Goal: Register for event/course

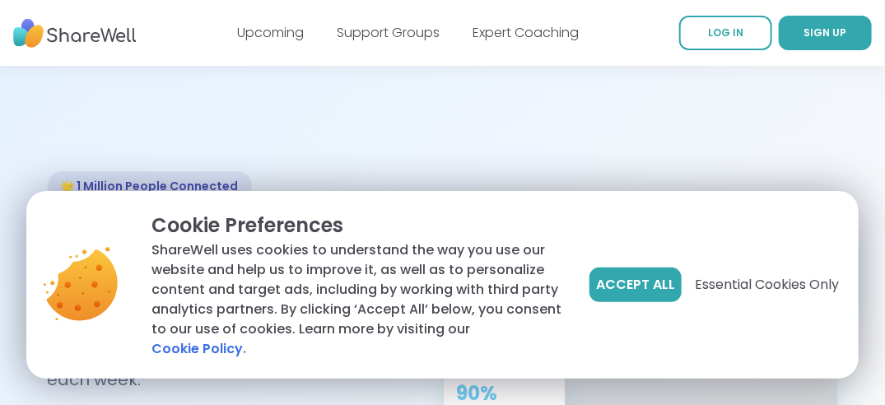
drag, startPoint x: 0, startPoint y: 0, endPoint x: 616, endPoint y: 285, distance: 679.1
click at [616, 285] on button "Accept All" at bounding box center [635, 284] width 92 height 35
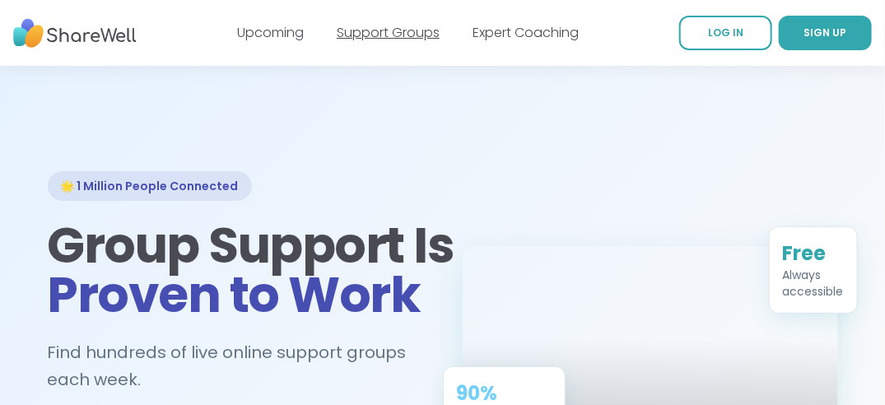
click at [382, 38] on link "Support Groups" at bounding box center [388, 32] width 103 height 19
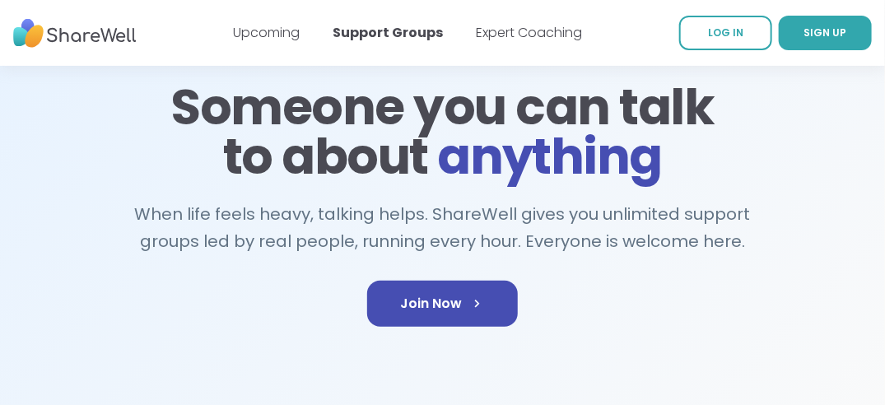
scroll to position [120, 0]
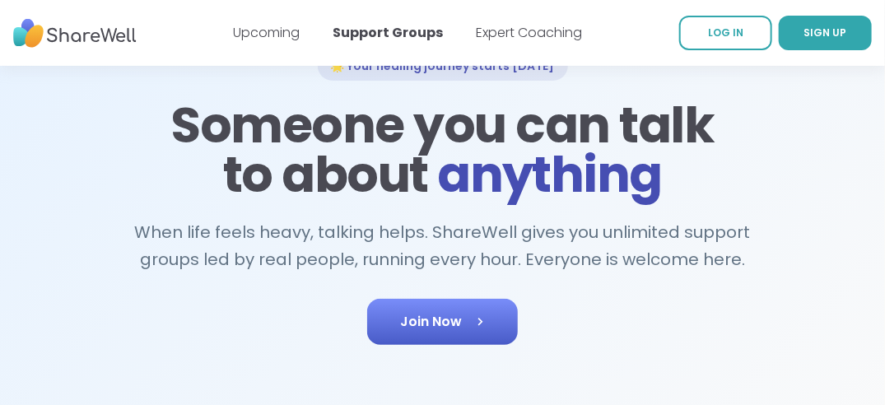
click at [481, 318] on icon at bounding box center [480, 322] width 16 height 16
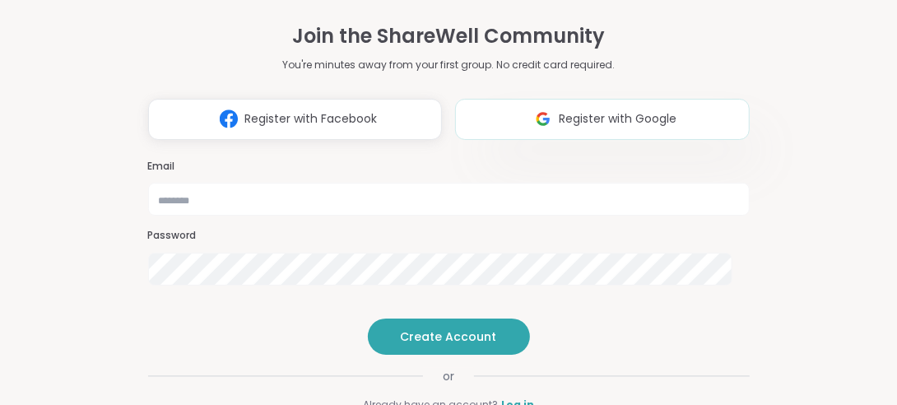
click at [576, 101] on button "Register with Google" at bounding box center [602, 119] width 295 height 41
click at [222, 160] on div "Email" at bounding box center [449, 188] width 602 height 57
click at [273, 110] on span "Register with Facebook" at bounding box center [310, 118] width 133 height 17
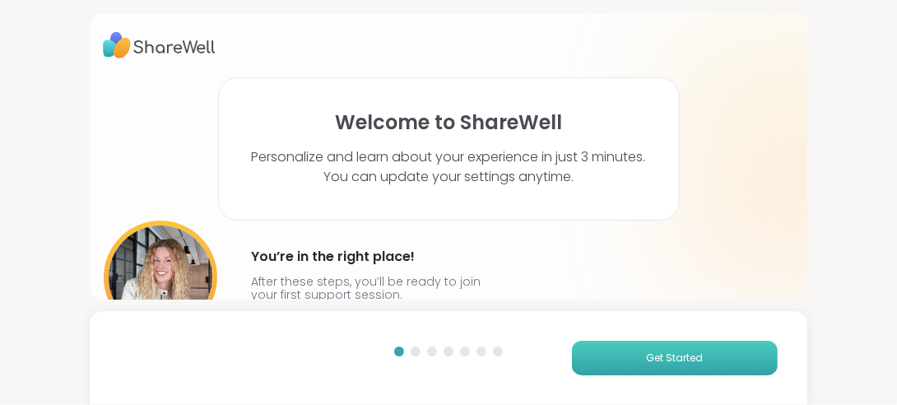
click at [631, 361] on button "Get Started" at bounding box center [675, 358] width 206 height 35
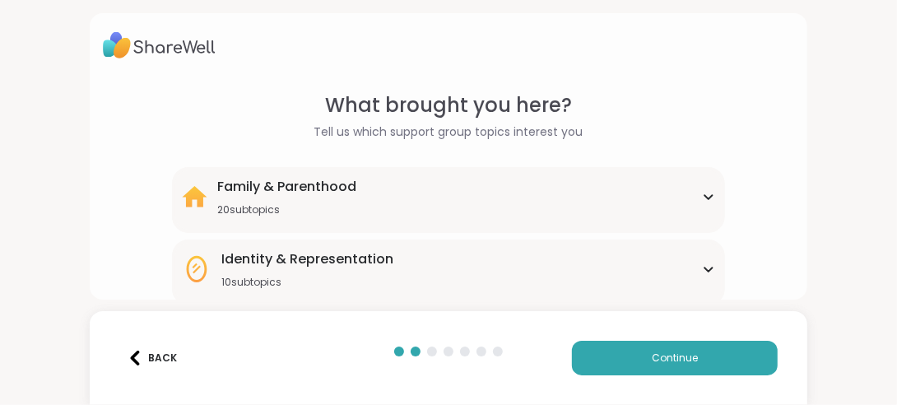
click at [706, 194] on div "Family & Parenthood 20 subtopics Adoption Adoption post-placement Attachment is…" at bounding box center [448, 200] width 553 height 66
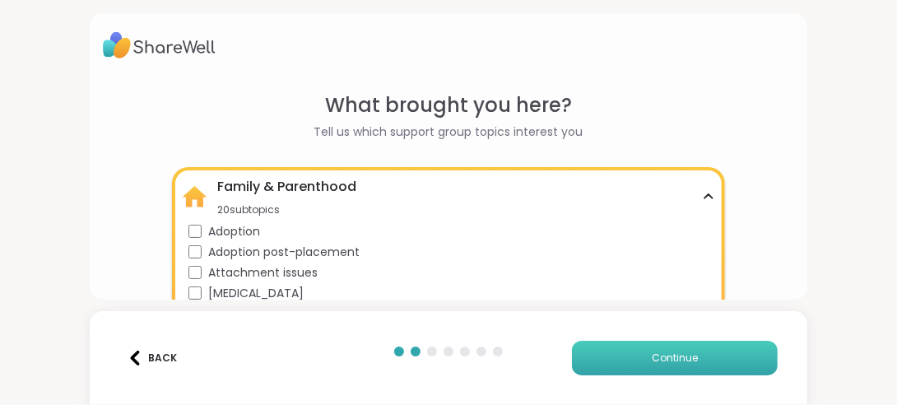
click at [660, 356] on span "Continue" at bounding box center [675, 358] width 46 height 15
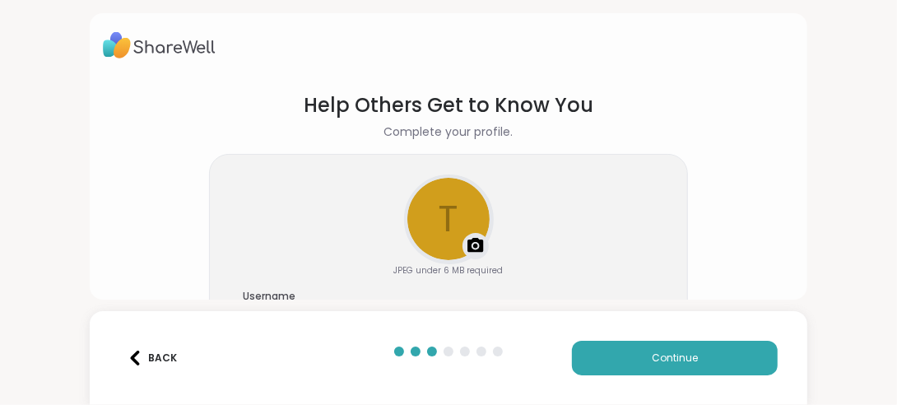
click at [162, 353] on div "Back" at bounding box center [153, 358] width 50 height 15
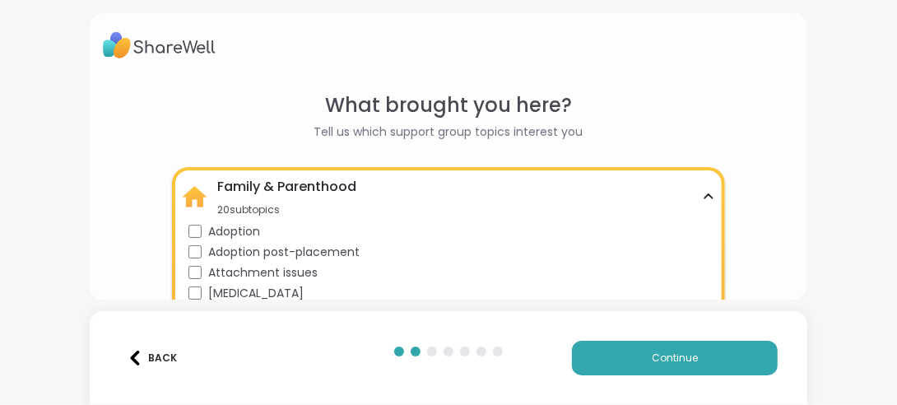
click at [162, 353] on div "Back" at bounding box center [153, 358] width 50 height 15
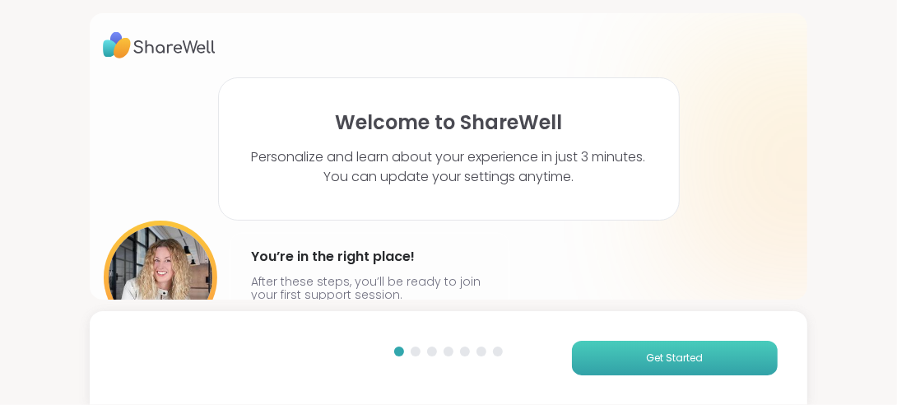
click at [647, 356] on span "Get Started" at bounding box center [675, 358] width 57 height 15
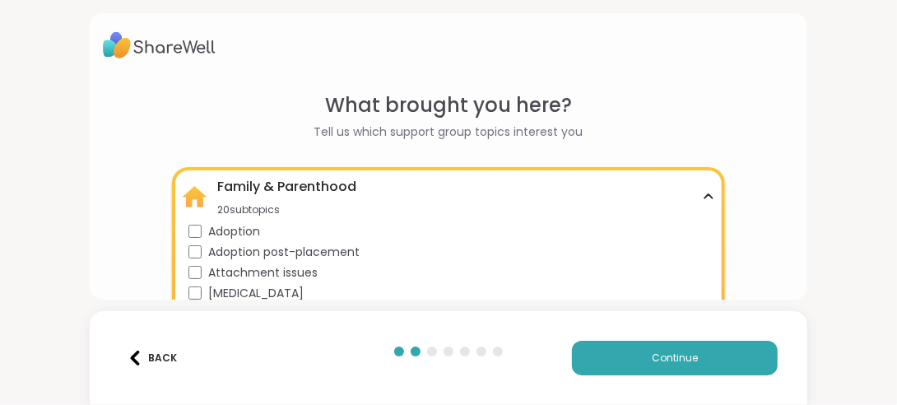
click at [702, 199] on icon at bounding box center [708, 197] width 13 height 8
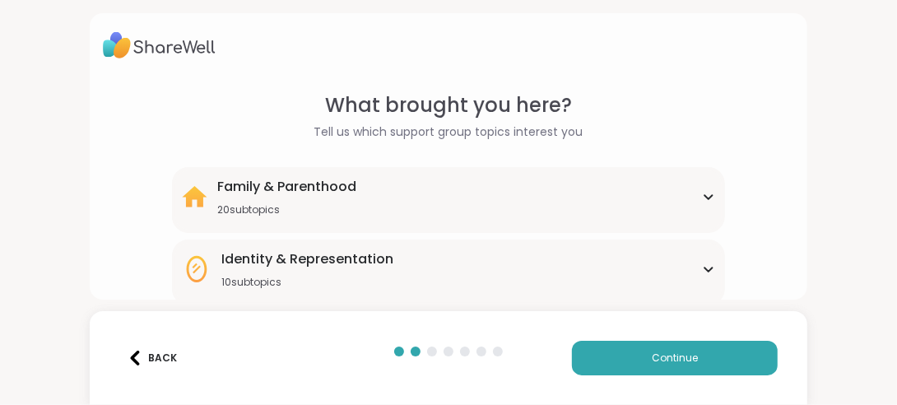
click at [262, 263] on div "Identity & Representation" at bounding box center [307, 259] width 172 height 20
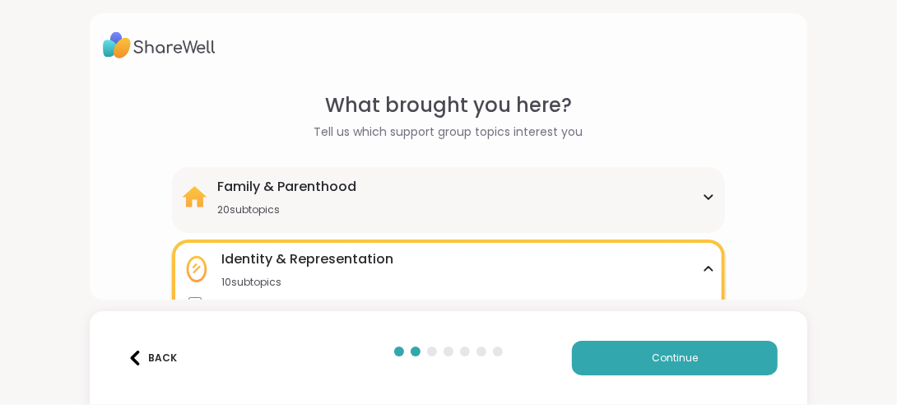
click at [262, 263] on div "Identity & Representation" at bounding box center [307, 259] width 172 height 20
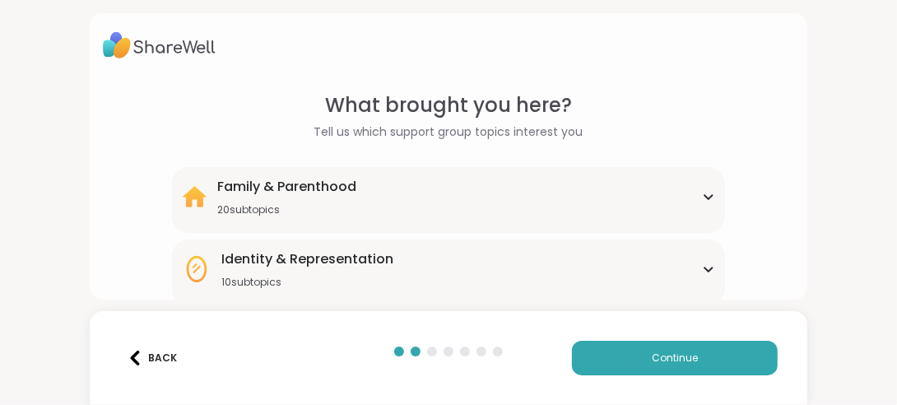
click at [705, 269] on icon at bounding box center [708, 269] width 7 height 4
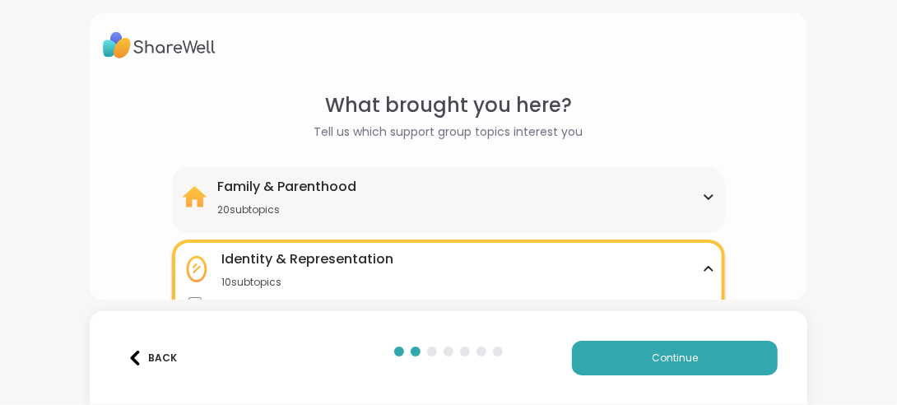
click at [702, 267] on icon at bounding box center [708, 269] width 13 height 8
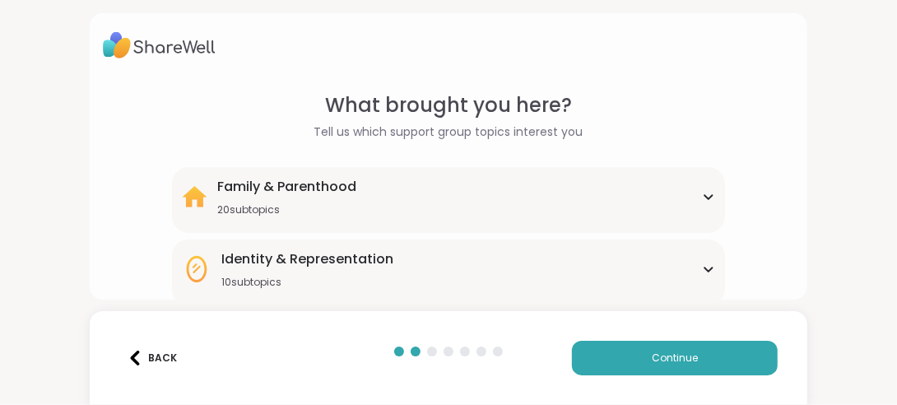
click at [319, 262] on div "Identity & Representation" at bounding box center [307, 259] width 172 height 20
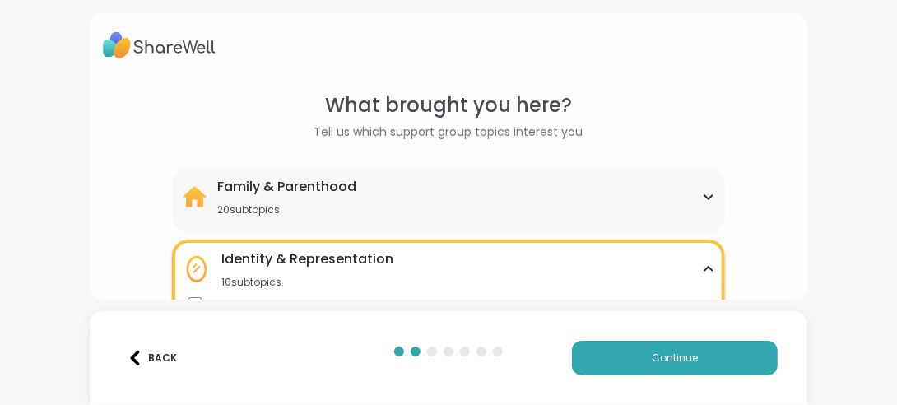
click at [278, 279] on div "10 subtopics" at bounding box center [307, 282] width 172 height 13
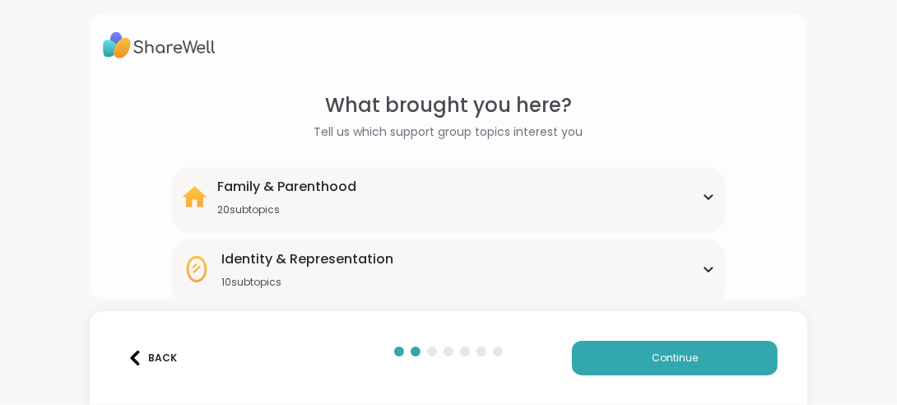
drag, startPoint x: 278, startPoint y: 279, endPoint x: 263, endPoint y: 280, distance: 14.8
click at [263, 280] on div "10 subtopics" at bounding box center [307, 282] width 172 height 13
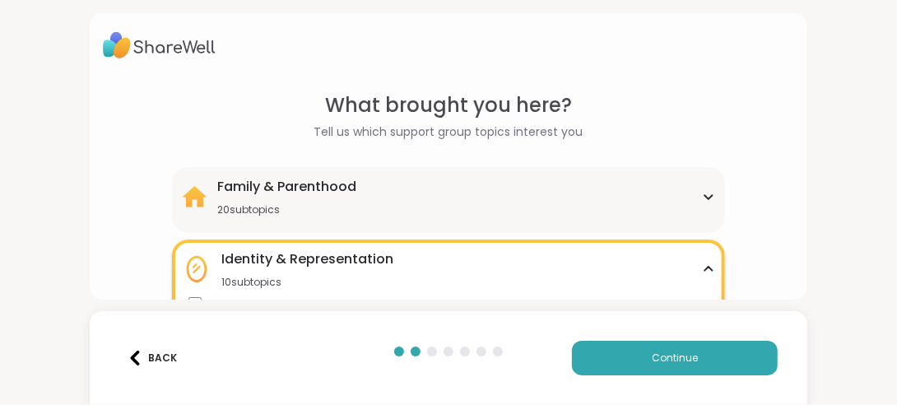
click at [703, 267] on icon at bounding box center [708, 269] width 13 height 8
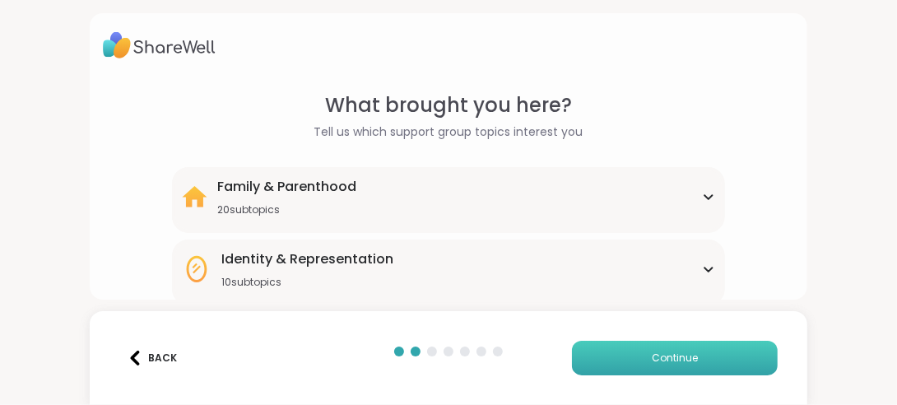
click at [672, 358] on span "Continue" at bounding box center [675, 358] width 46 height 15
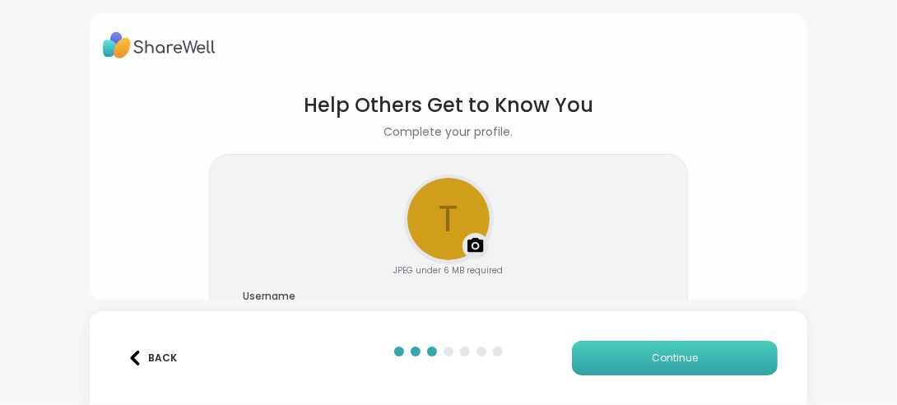
click at [664, 365] on span "Continue" at bounding box center [675, 358] width 46 height 15
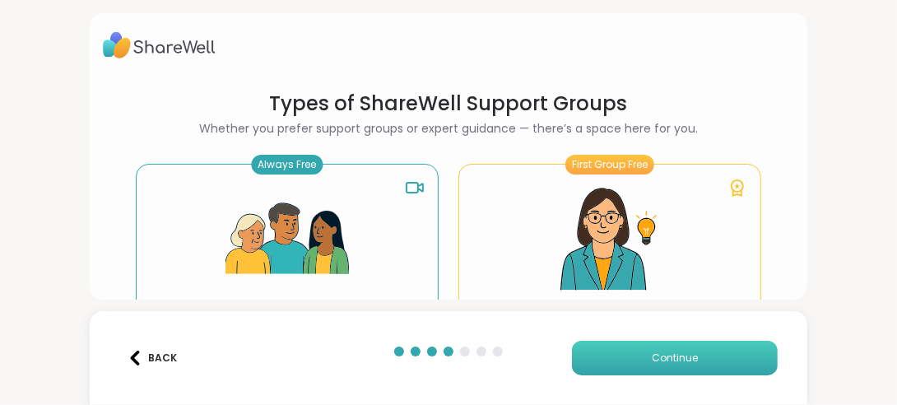
click at [662, 360] on span "Continue" at bounding box center [675, 358] width 46 height 15
